Goal: Transaction & Acquisition: Purchase product/service

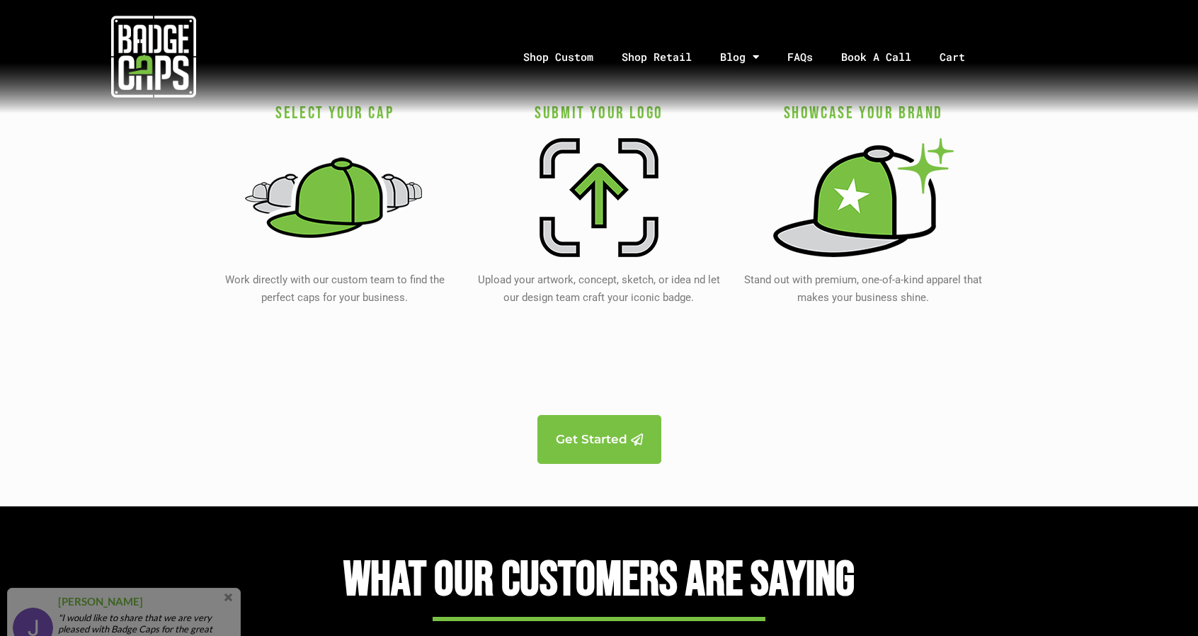
scroll to position [2833, 0]
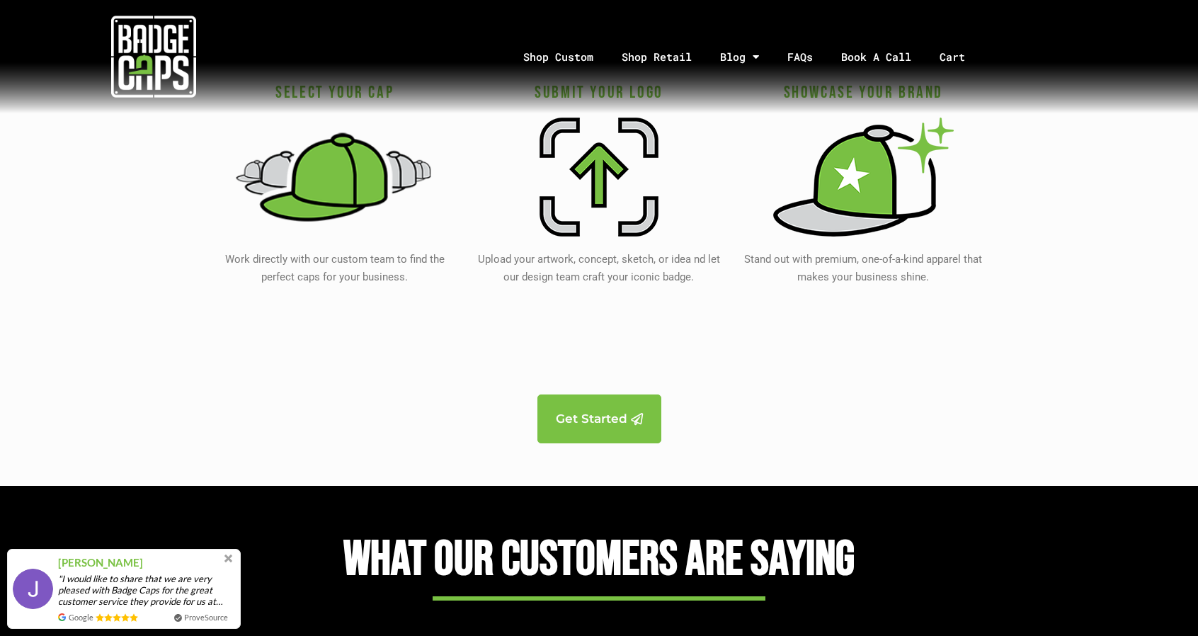
click at [329, 193] on img at bounding box center [334, 176] width 199 height 131
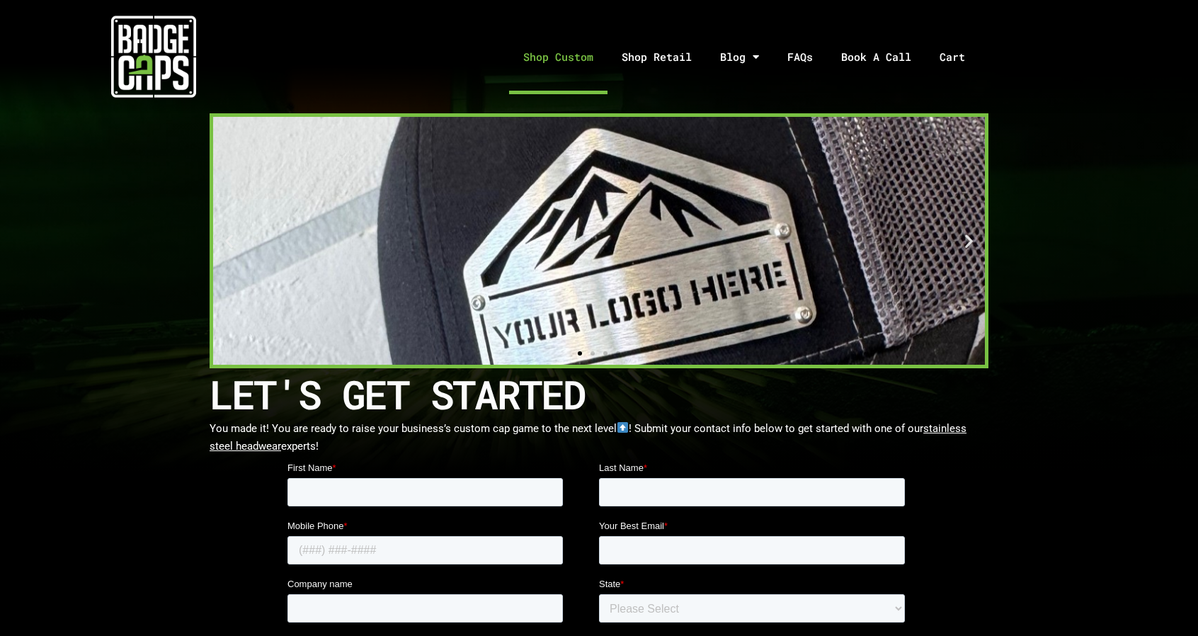
click at [571, 60] on link "Shop Custom" at bounding box center [558, 57] width 98 height 74
